Goal: Information Seeking & Learning: Learn about a topic

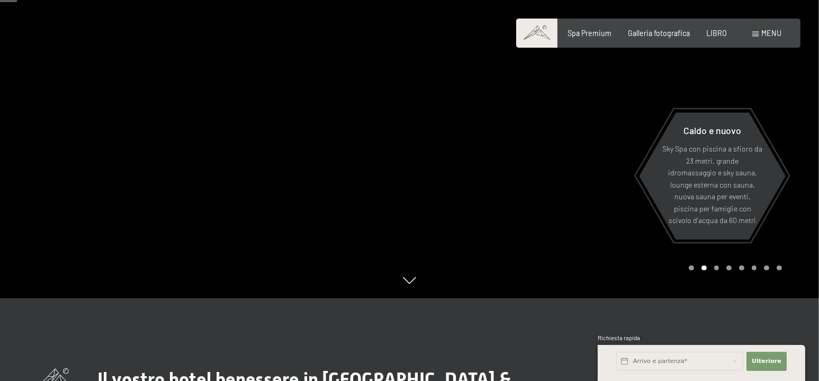
scroll to position [106, 0]
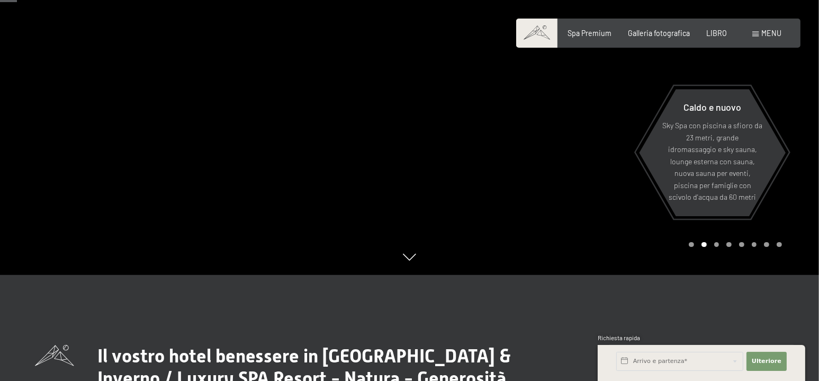
click at [664, 39] on div "Libro Richieste Spa Premium Galleria fotografica LIBRO menu DI ESSO IT Buono Ga…" at bounding box center [658, 33] width 247 height 11
click at [663, 39] on div "Libro Richieste Spa Premium Galleria fotografica LIBRO menu DI ESSO IT Buono Ga…" at bounding box center [658, 33] width 247 height 11
click at [660, 33] on font "Galleria fotografica" at bounding box center [659, 31] width 62 height 9
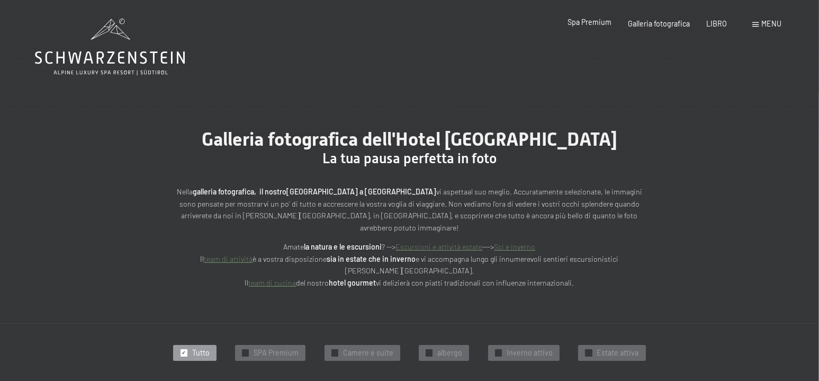
click at [607, 23] on font "Spa Premium" at bounding box center [589, 21] width 44 height 9
click at [583, 26] on font "Spa Premium" at bounding box center [589, 21] width 44 height 9
click at [647, 23] on font "Galleria fotografica" at bounding box center [659, 21] width 62 height 9
click at [589, 25] on font "Spa Premium" at bounding box center [589, 21] width 44 height 9
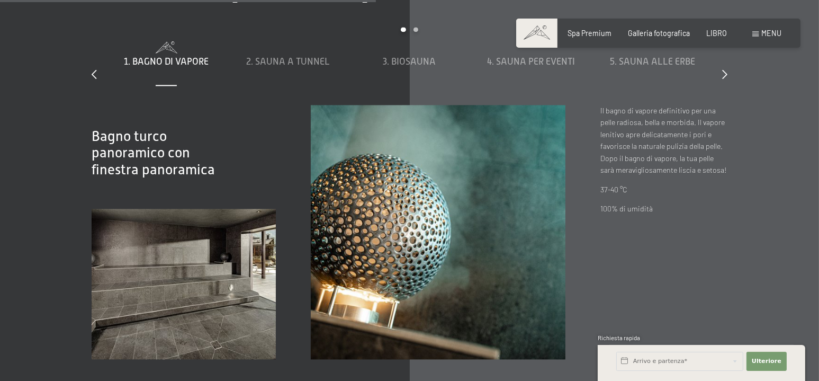
scroll to position [3070, 0]
